Goal: Task Accomplishment & Management: Complete application form

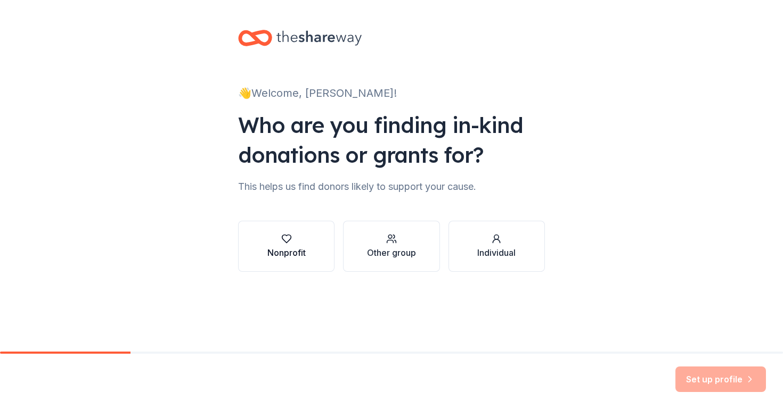
click at [278, 241] on div "button" at bounding box center [286, 239] width 38 height 11
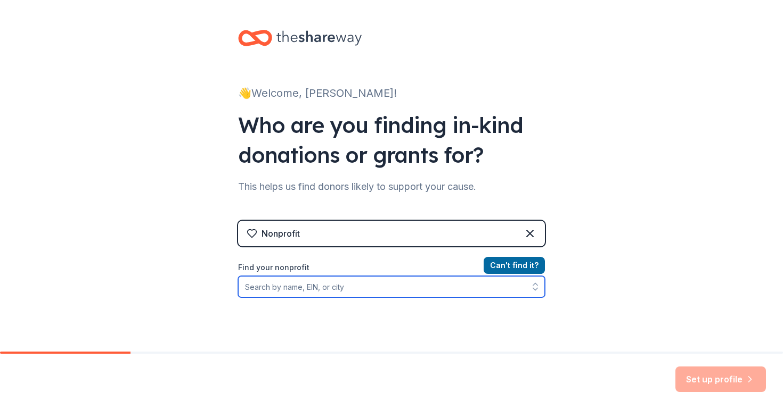
click at [439, 292] on input "Find your nonprofit" at bounding box center [391, 286] width 307 height 21
click at [328, 289] on input "Find your nonprofit" at bounding box center [391, 286] width 307 height 21
paste input "[US_EMPLOYER_IDENTIFICATION_NUMBER]"
type input "[US_EMPLOYER_IDENTIFICATION_NUMBER]"
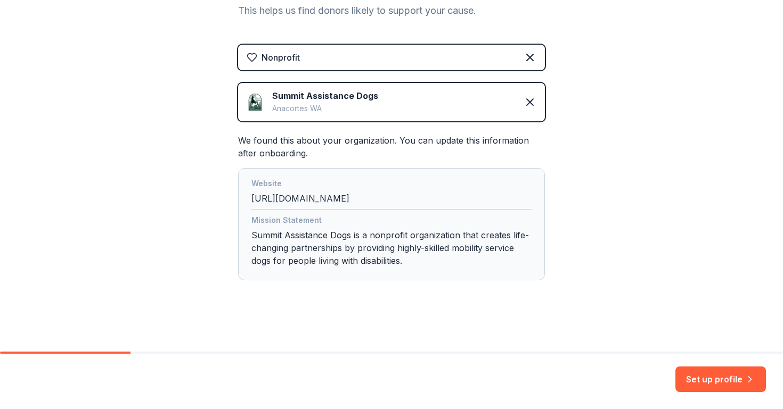
scroll to position [177, 0]
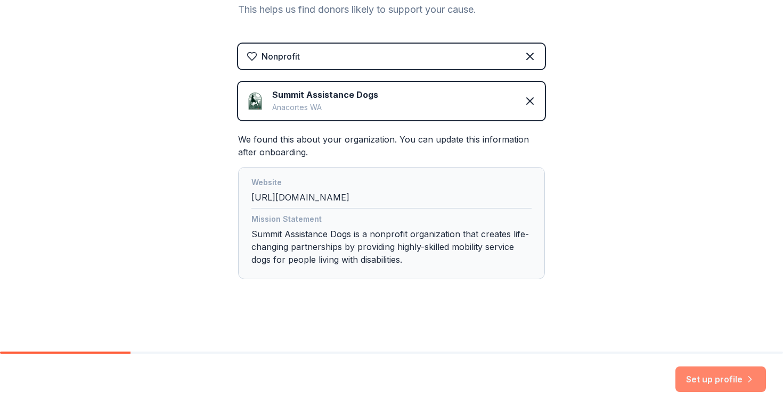
click at [715, 379] on button "Set up profile" at bounding box center [720, 380] width 91 height 26
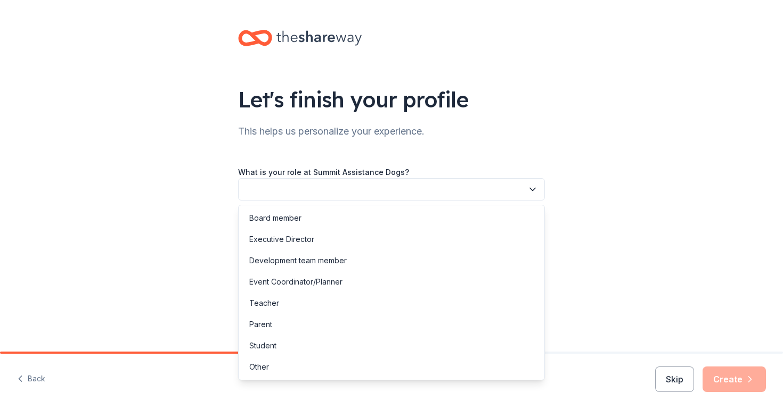
click at [317, 190] on button "button" at bounding box center [391, 189] width 307 height 22
click at [277, 260] on div "Development team member" at bounding box center [297, 261] width 97 height 13
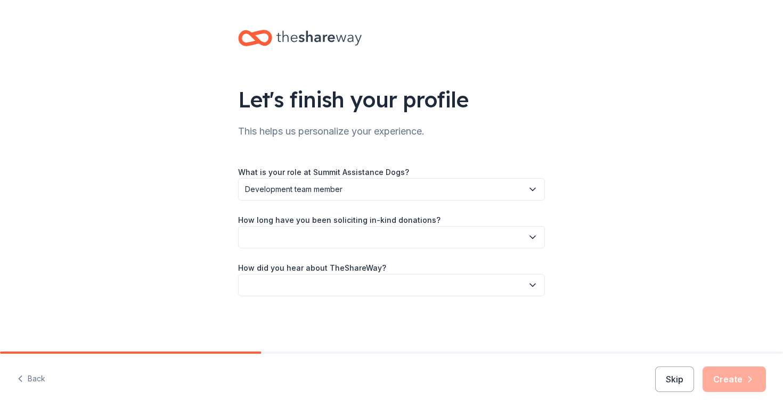
click at [286, 231] on button "button" at bounding box center [391, 237] width 307 height 22
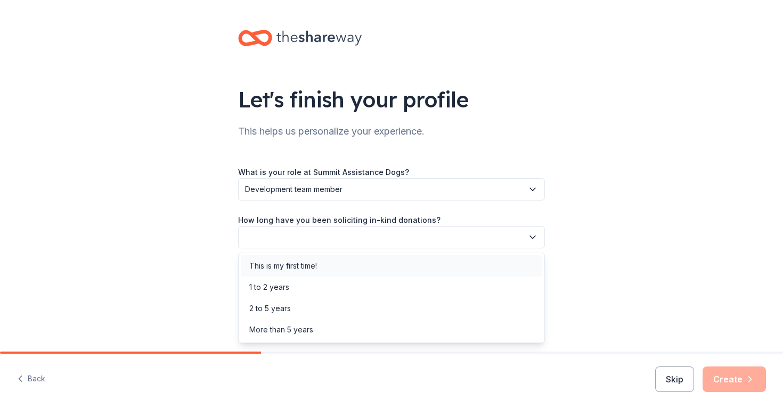
click at [270, 264] on div "This is my first time!" at bounding box center [283, 266] width 68 height 13
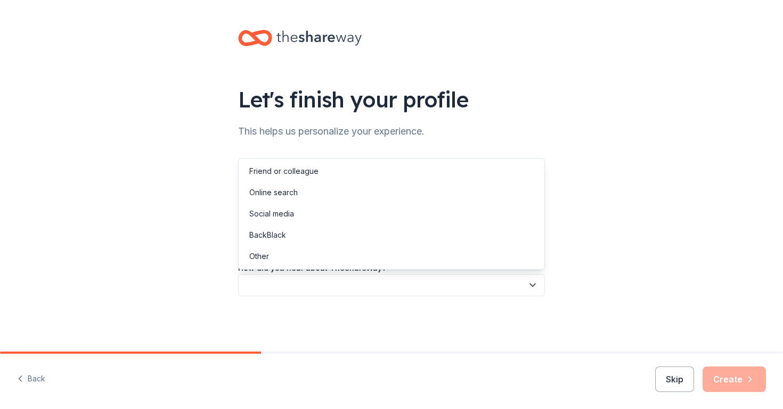
click at [276, 284] on button "button" at bounding box center [391, 285] width 307 height 22
click at [271, 189] on div "Online search" at bounding box center [273, 192] width 48 height 13
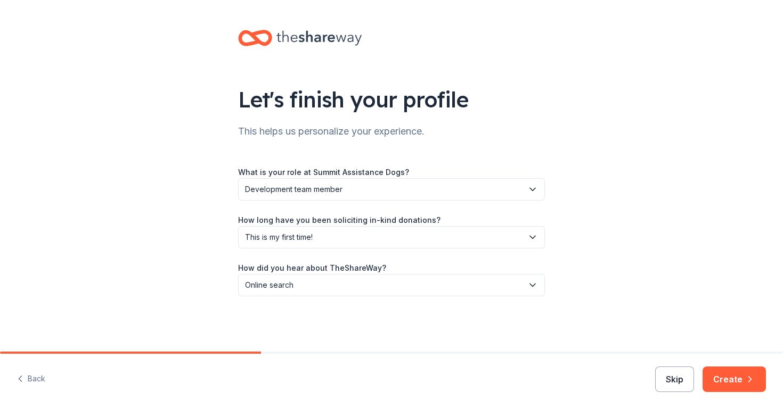
click at [676, 379] on button "Skip" at bounding box center [674, 380] width 39 height 26
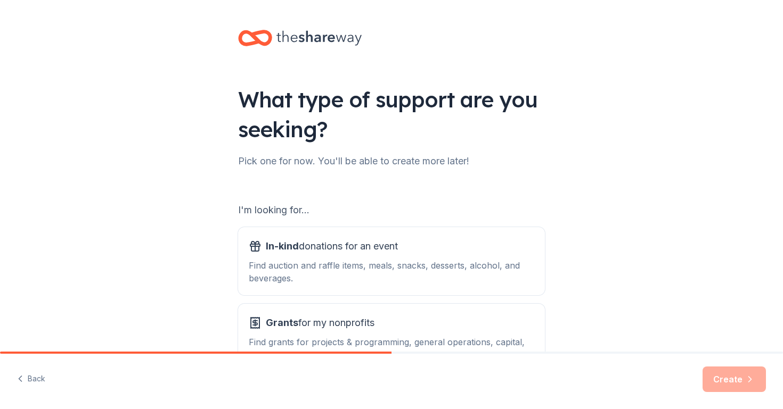
scroll to position [78, 0]
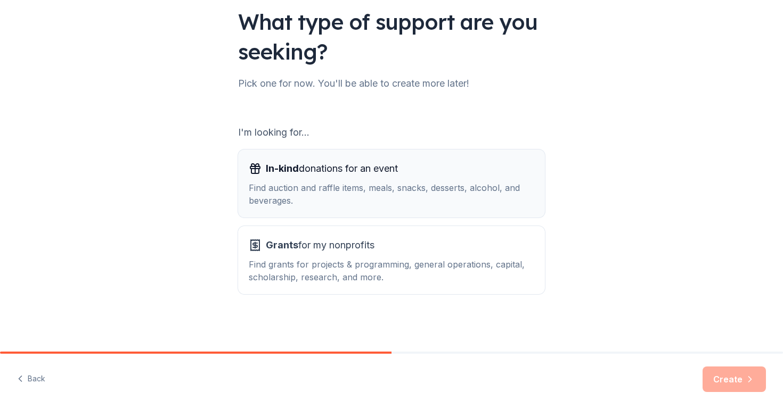
click at [466, 204] on div "Find auction and raffle items, meals, snacks, desserts, alcohol, and beverages." at bounding box center [391, 195] width 285 height 26
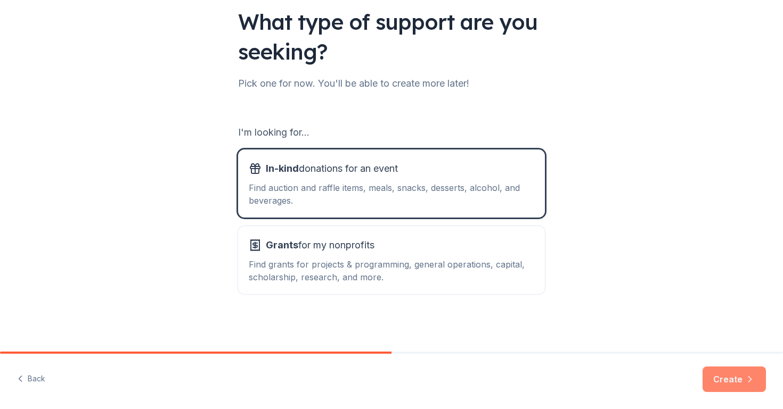
click at [730, 385] on button "Create" at bounding box center [733, 380] width 63 height 26
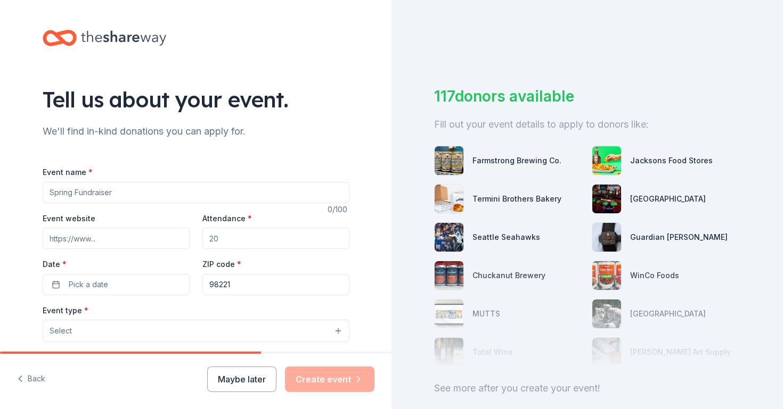
click at [189, 187] on input "Event name *" at bounding box center [196, 192] width 307 height 21
type input "D"
click at [250, 379] on button "Maybe later" at bounding box center [241, 380] width 69 height 26
click at [247, 370] on button "Maybe later" at bounding box center [241, 380] width 69 height 26
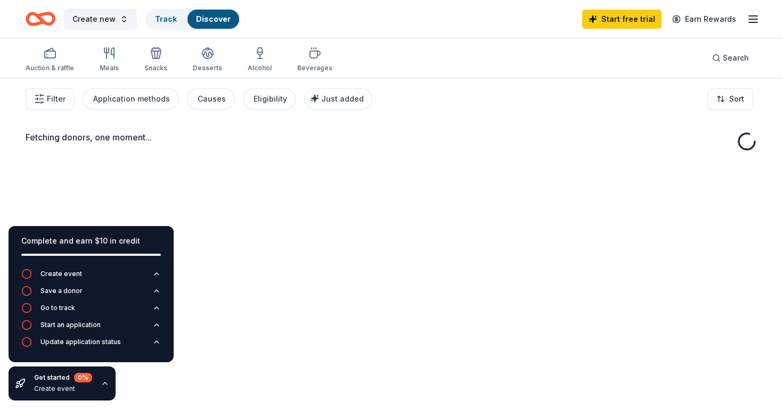
click at [237, 386] on div "Fetching donors, one moment..." at bounding box center [391, 282] width 783 height 409
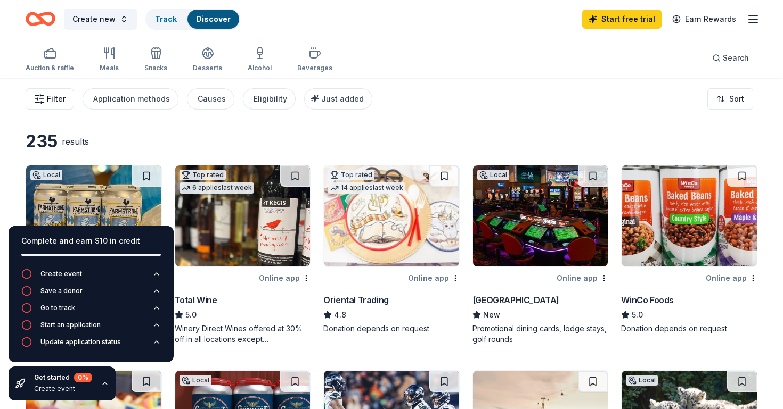
click at [61, 102] on span "Filter" at bounding box center [56, 99] width 19 height 13
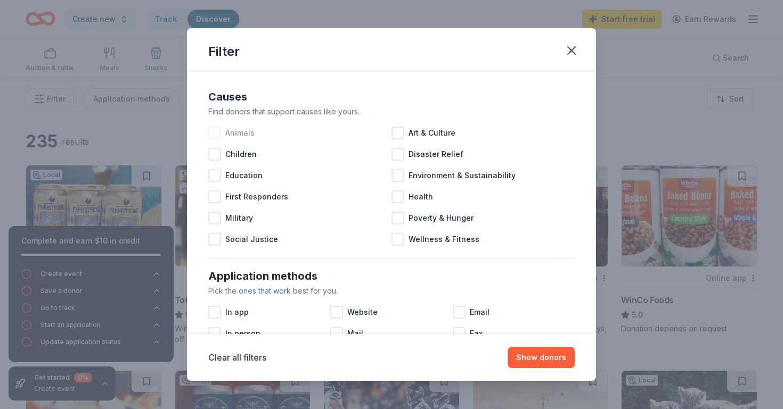
click at [216, 130] on div at bounding box center [214, 133] width 13 height 13
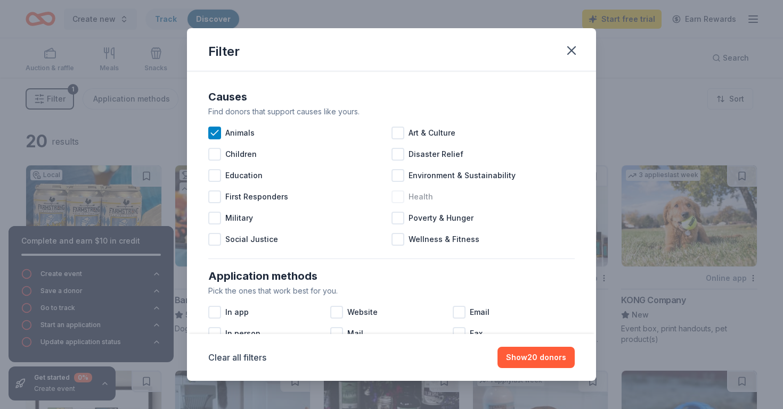
click at [396, 199] on div at bounding box center [397, 197] width 13 height 13
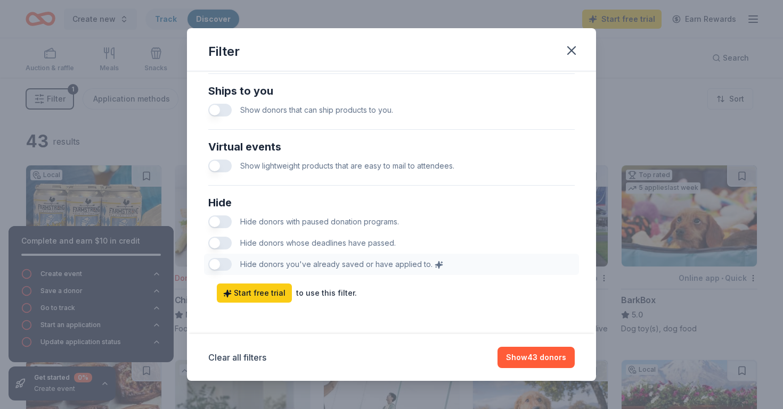
scroll to position [511, 0]
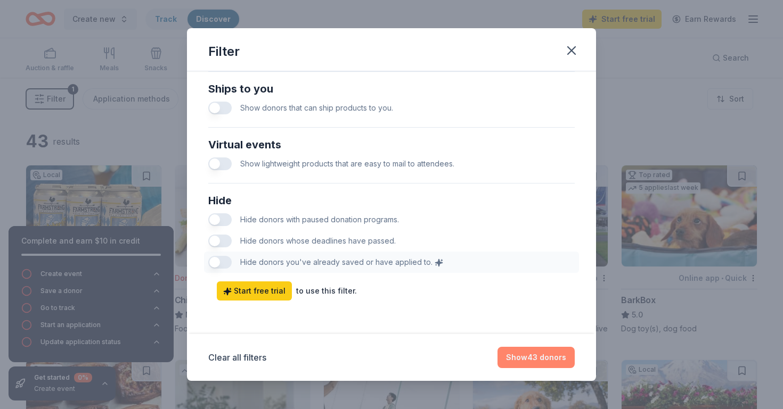
click at [552, 357] on button "Show 43 donors" at bounding box center [535, 357] width 77 height 21
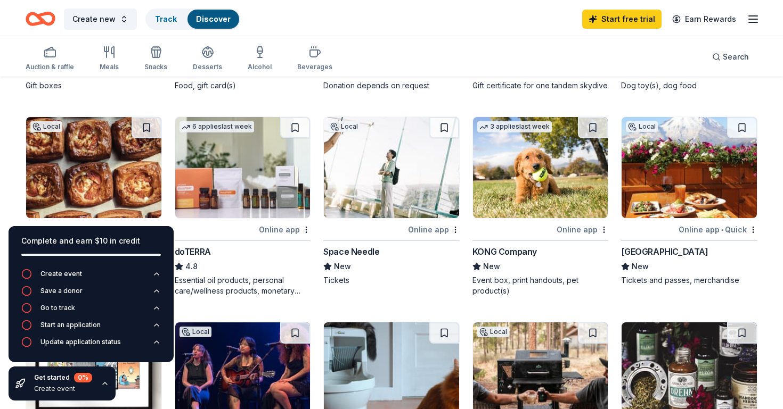
scroll to position [242, 0]
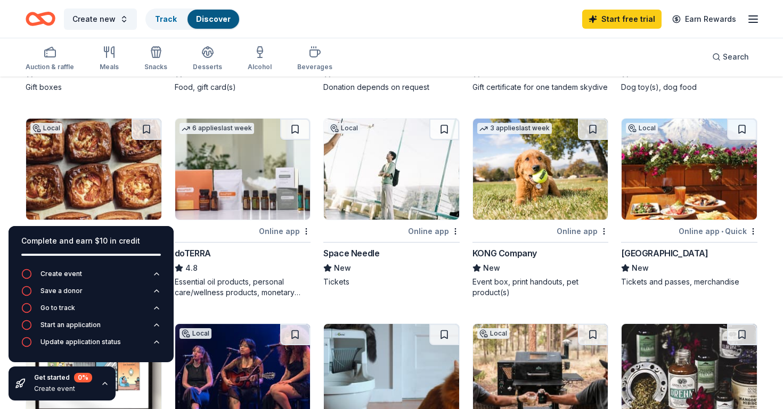
click at [529, 168] on img at bounding box center [540, 169] width 135 height 101
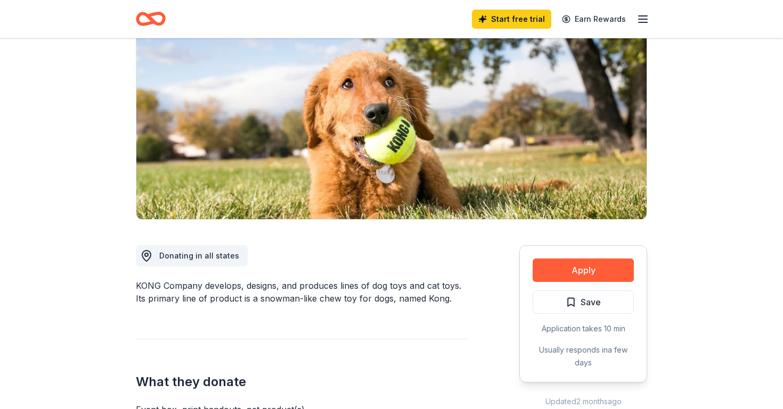
scroll to position [107, 0]
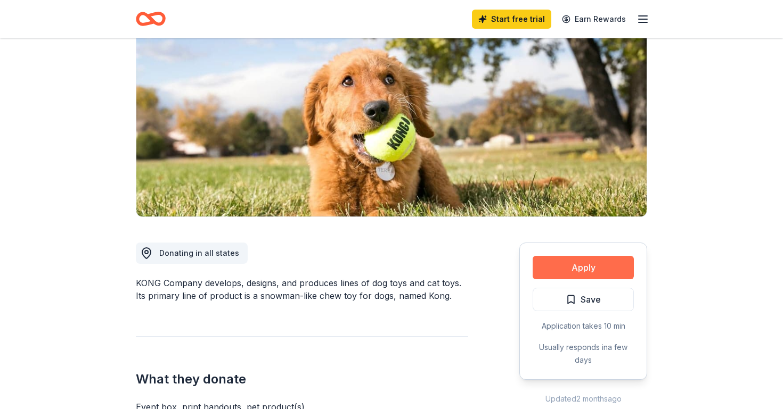
click at [572, 264] on button "Apply" at bounding box center [583, 267] width 101 height 23
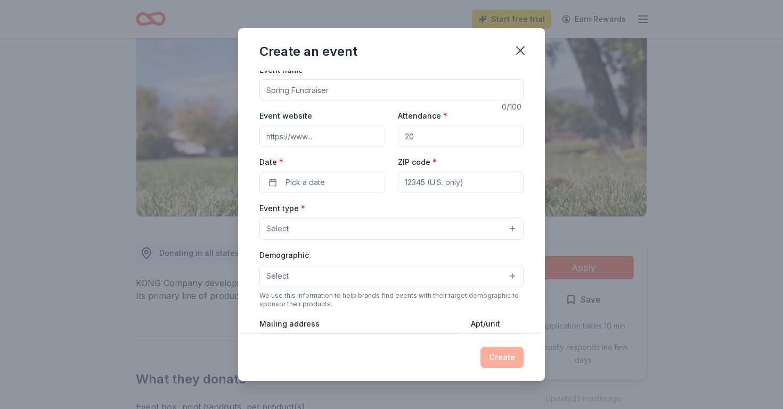
scroll to position [0, 0]
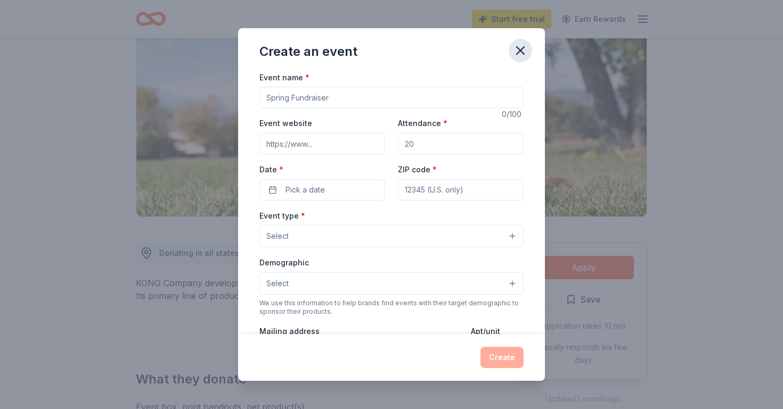
click at [519, 50] on icon "button" at bounding box center [520, 50] width 7 height 7
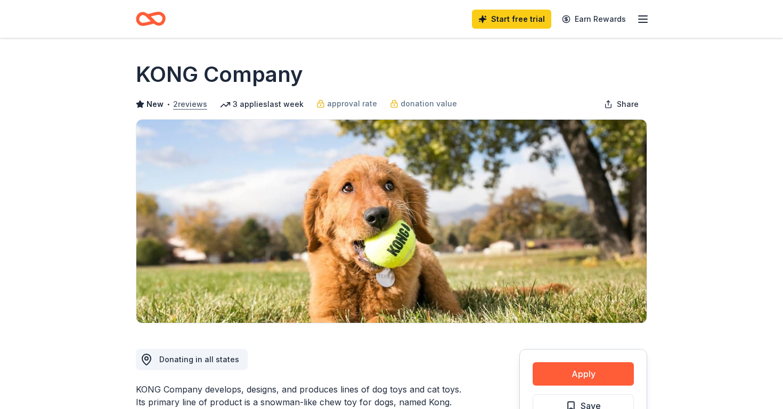
click at [189, 105] on button "2 reviews" at bounding box center [190, 104] width 34 height 13
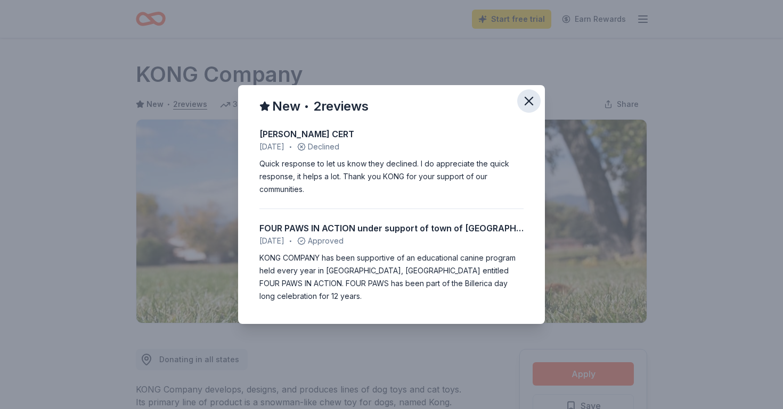
click at [529, 109] on icon "button" at bounding box center [528, 101] width 15 height 15
